Goal: Information Seeking & Learning: Understand process/instructions

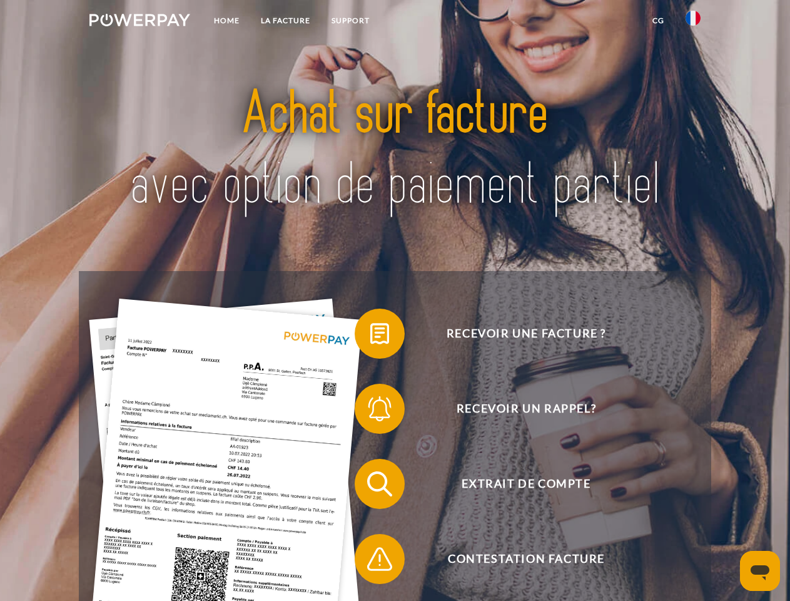
click at [139, 22] on img at bounding box center [139, 20] width 101 height 13
click at [693, 22] on img at bounding box center [693, 18] width 15 height 15
click at [658, 21] on link "CG" at bounding box center [658, 20] width 33 height 23
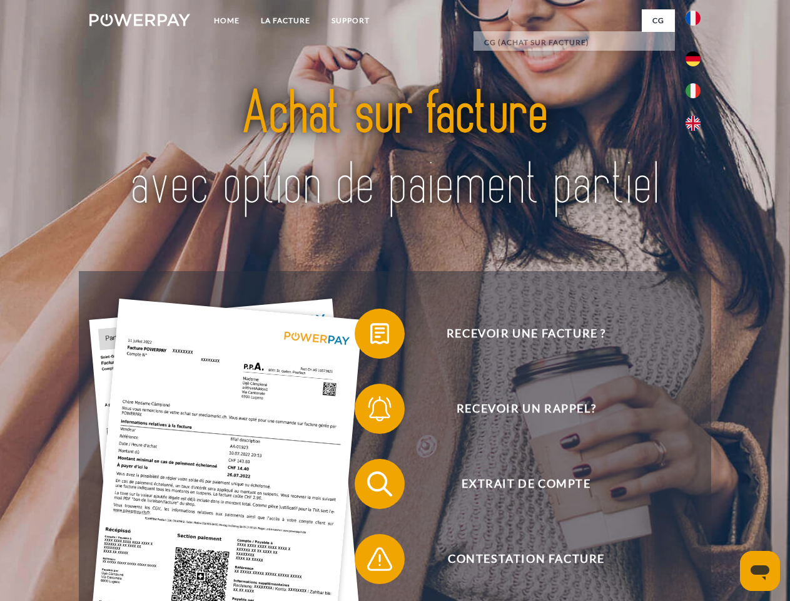
click at [370, 336] on span at bounding box center [361, 333] width 63 height 63
click at [370, 411] on span at bounding box center [361, 408] width 63 height 63
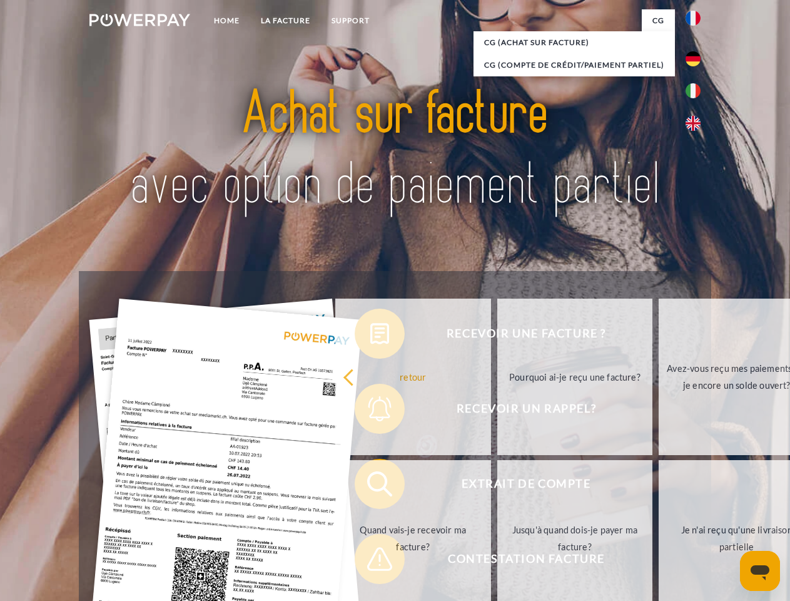
click at [497, 486] on link "Jusqu'à quand dois-je payer ma facture?" at bounding box center [575, 538] width 156 height 156
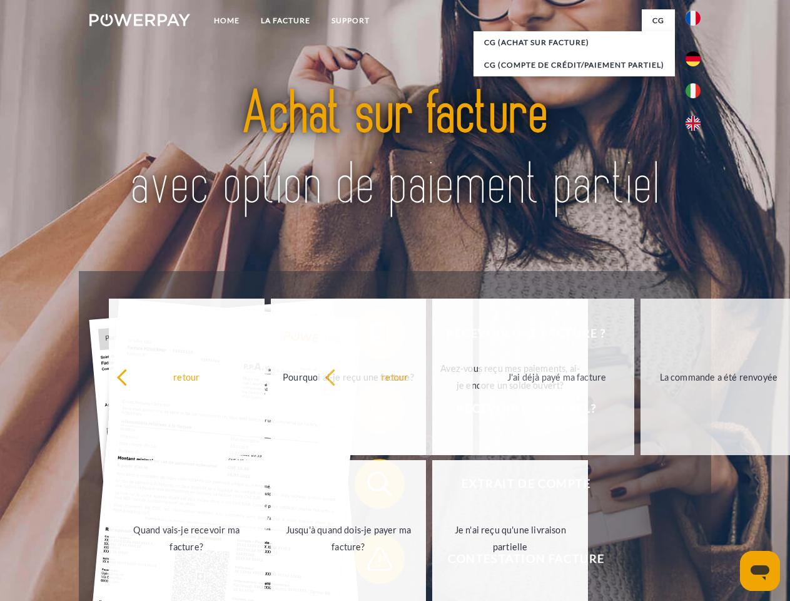
click at [370, 561] on span at bounding box center [361, 558] width 63 height 63
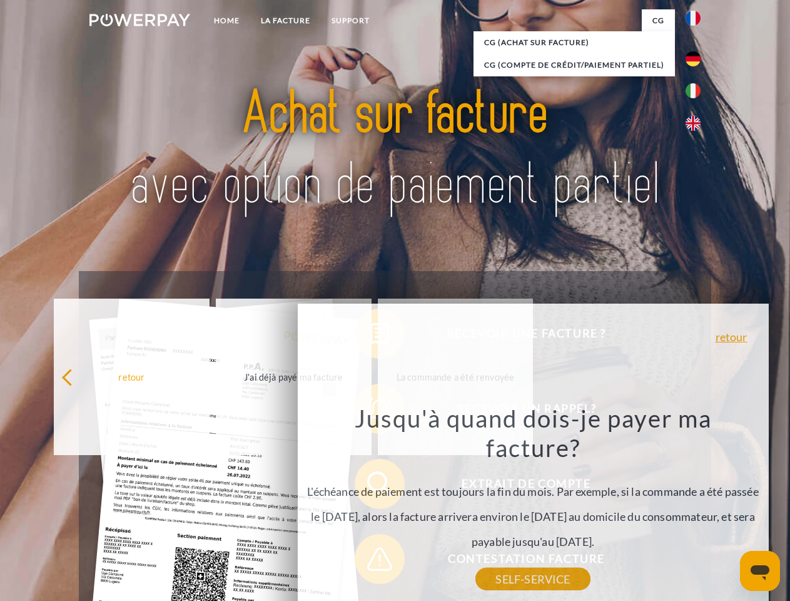
click at [760, 571] on icon "Ouvrir la fenêtre de messagerie" at bounding box center [760, 572] width 19 height 15
